Goal: Navigation & Orientation: Understand site structure

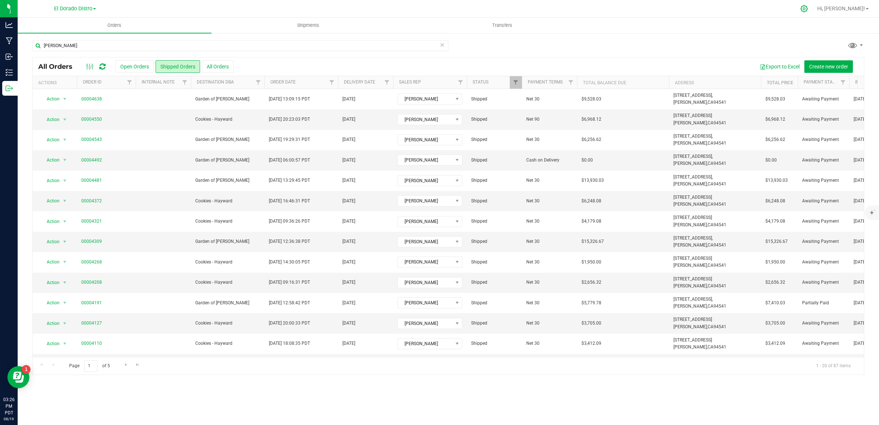
click at [808, 6] on icon at bounding box center [804, 9] width 8 height 8
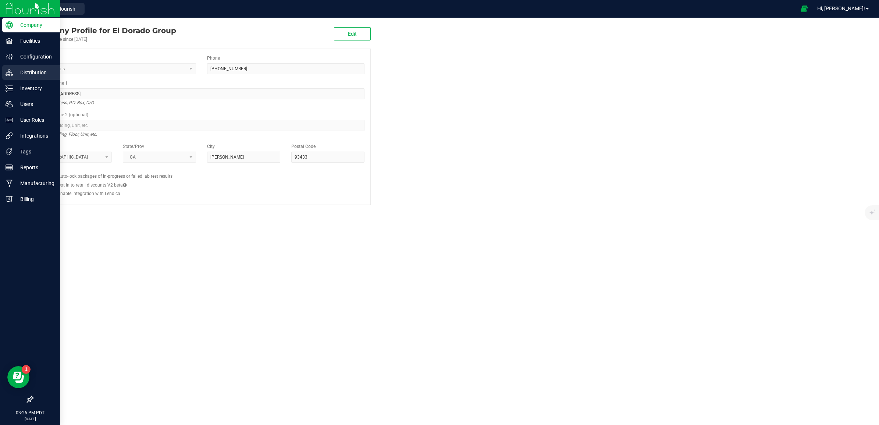
click at [31, 72] on p "Distribution" at bounding box center [35, 72] width 44 height 9
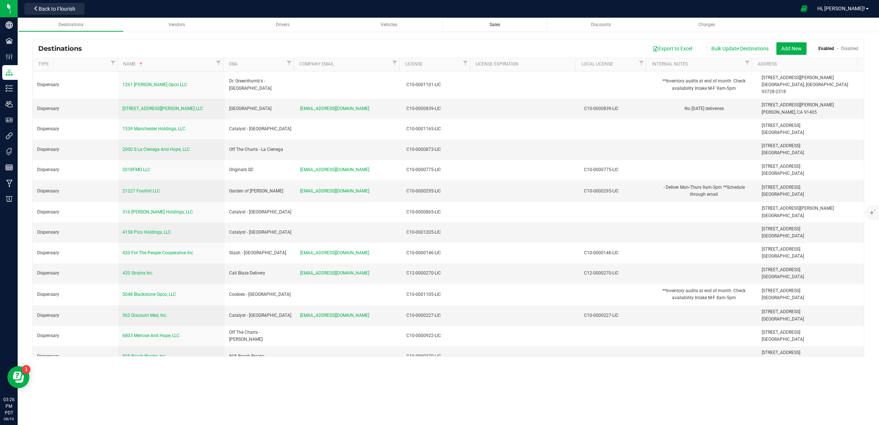
click at [490, 25] on span "Sales" at bounding box center [494, 24] width 11 height 5
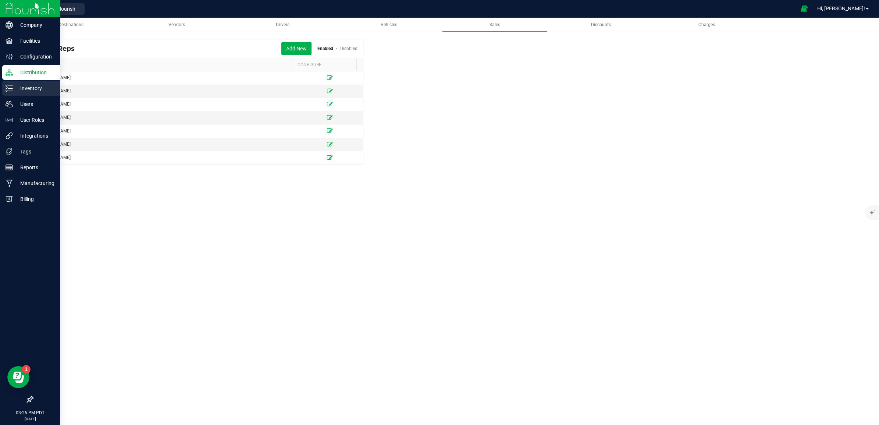
click at [24, 90] on p "Inventory" at bounding box center [35, 88] width 44 height 9
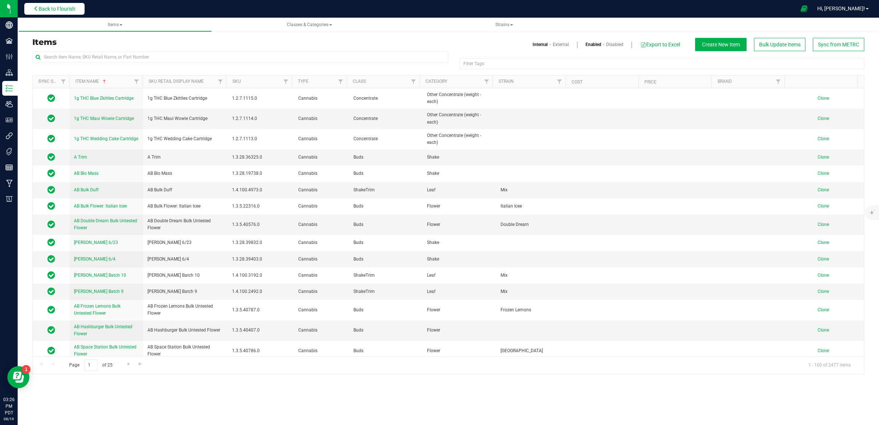
click at [40, 6] on span "Back to Flourish" at bounding box center [57, 9] width 37 height 6
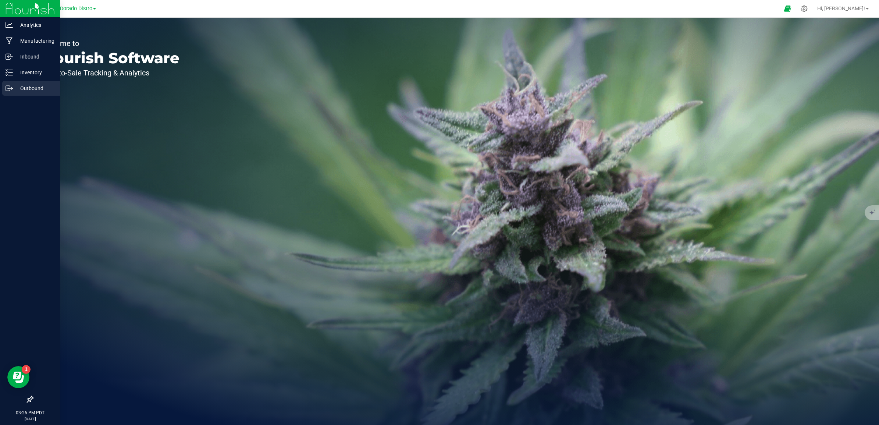
click at [24, 84] on p "Outbound" at bounding box center [35, 88] width 44 height 9
